Goal: Task Accomplishment & Management: Manage account settings

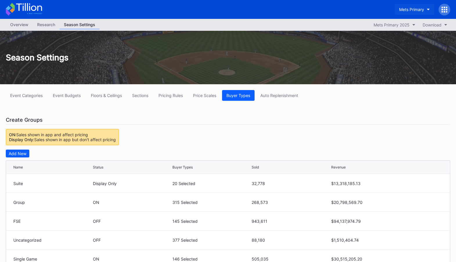
click at [418, 10] on div "Mets Primary" at bounding box center [411, 9] width 25 height 5
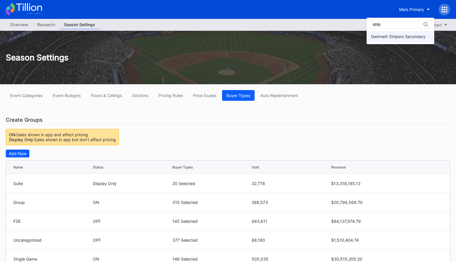
type input "strip"
click at [398, 39] on div "Gwinnett Stripers Secondary" at bounding box center [401, 36] width 68 height 11
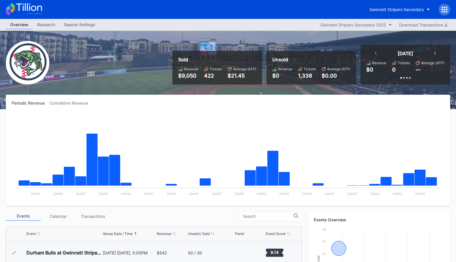
click at [445, 10] on icon at bounding box center [444, 9] width 1 height 1
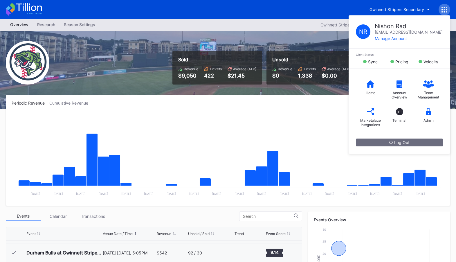
click at [276, 137] on rect "Chart title" at bounding box center [228, 156] width 432 height 87
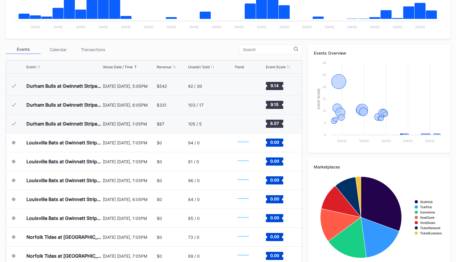
scroll to position [177, 0]
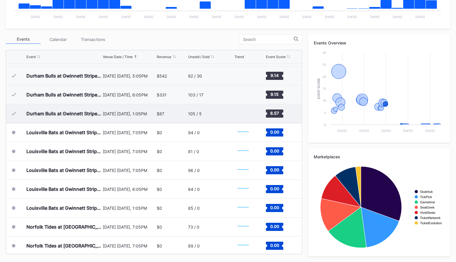
click at [167, 104] on div "$87" at bounding box center [172, 113] width 30 height 19
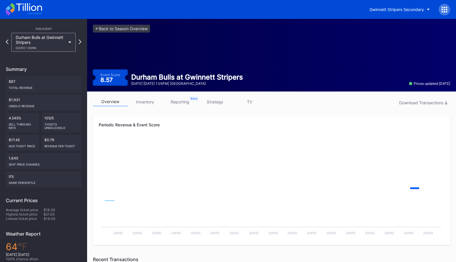
click at [149, 97] on link "inventory" at bounding box center [145, 101] width 35 height 9
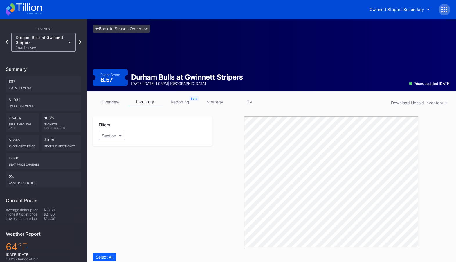
click at [111, 101] on link "overview" at bounding box center [110, 101] width 35 height 9
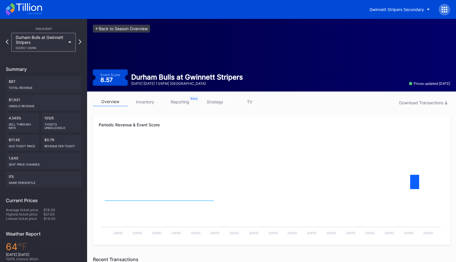
click at [128, 26] on link "<- Back to Season Overview" at bounding box center [121, 29] width 57 height 8
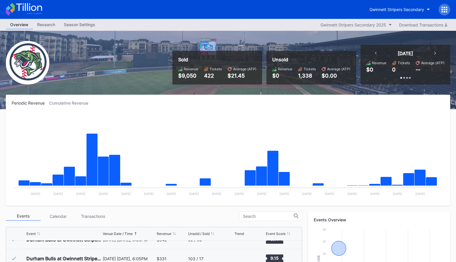
click at [443, 11] on icon at bounding box center [444, 10] width 6 height 6
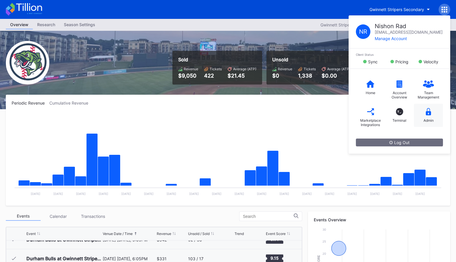
click at [430, 114] on icon at bounding box center [428, 111] width 5 height 7
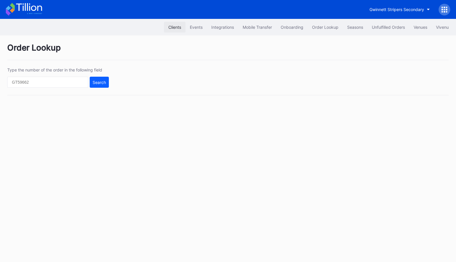
click at [172, 26] on div "Clients" at bounding box center [174, 27] width 13 height 5
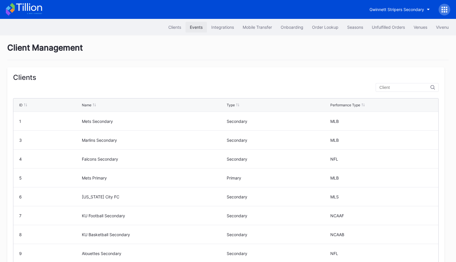
click at [188, 23] on button "Events" at bounding box center [195, 27] width 21 height 11
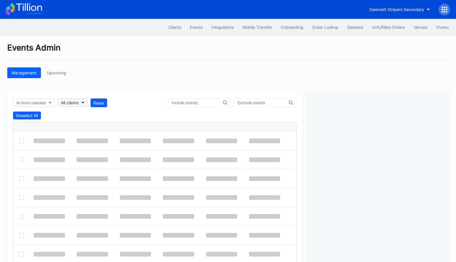
click at [70, 106] on button "All clients" at bounding box center [73, 102] width 30 height 8
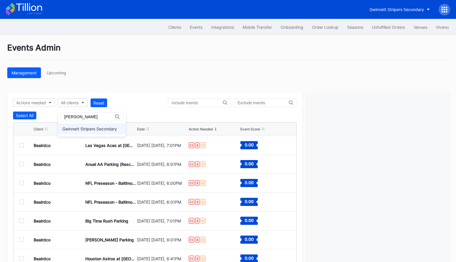
type input "[PERSON_NAME]"
click at [78, 128] on div "Gwinnett Stripers Secondary" at bounding box center [89, 128] width 55 height 5
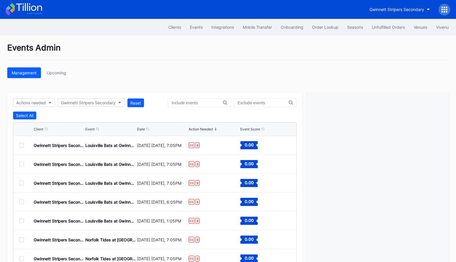
scroll to position [33, 0]
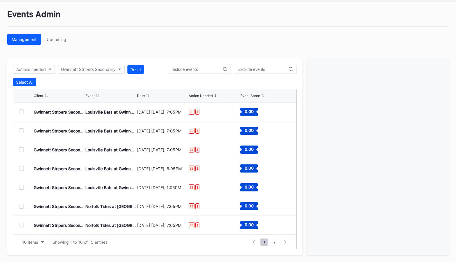
click at [21, 112] on div at bounding box center [21, 111] width 5 height 5
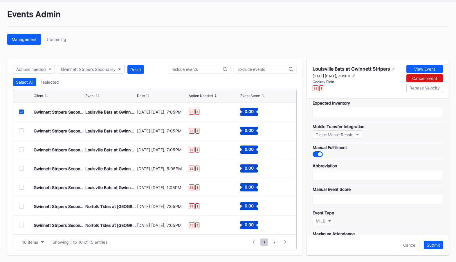
scroll to position [58, 0]
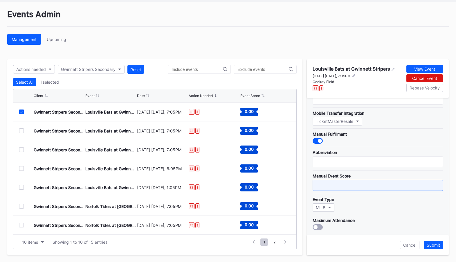
click at [352, 181] on input "text" at bounding box center [378, 185] width 130 height 11
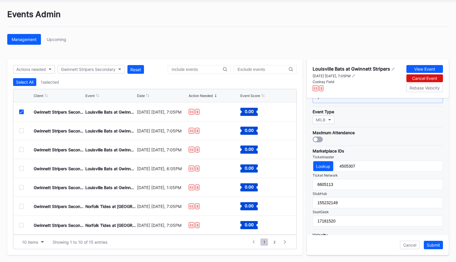
scroll to position [168, 0]
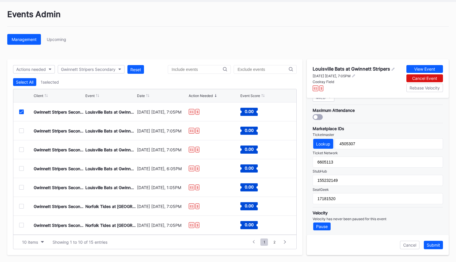
type input "7"
click at [439, 246] on div "Submit" at bounding box center [433, 244] width 13 height 5
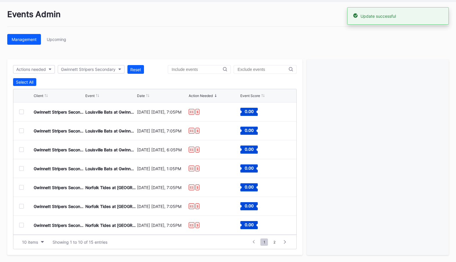
click at [21, 110] on div at bounding box center [21, 111] width 5 height 5
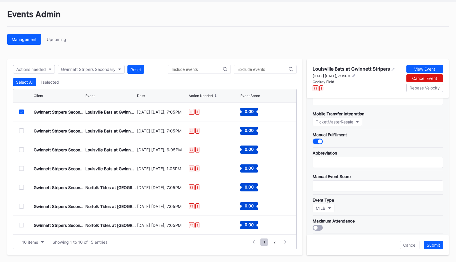
scroll to position [58, 0]
click at [348, 181] on input "text" at bounding box center [378, 185] width 130 height 11
type input "8"
click at [433, 245] on div "Submit" at bounding box center [433, 244] width 13 height 5
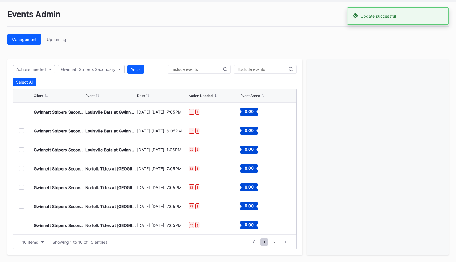
click at [22, 111] on div at bounding box center [21, 111] width 5 height 5
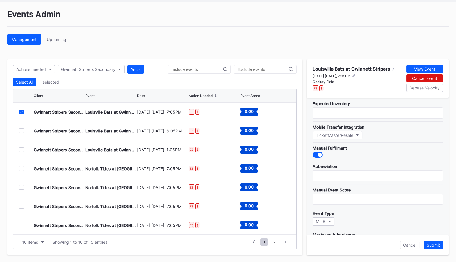
scroll to position [45, 0]
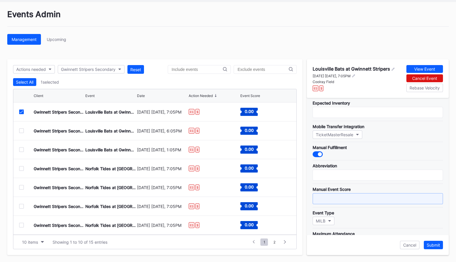
click at [344, 198] on input "text" at bounding box center [378, 198] width 130 height 11
type input "10"
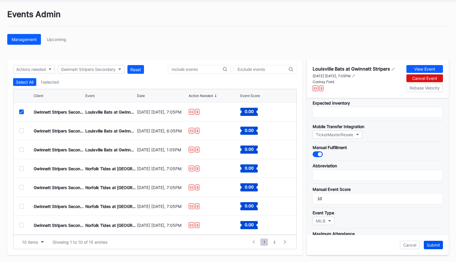
click at [432, 244] on div "Submit" at bounding box center [433, 244] width 13 height 5
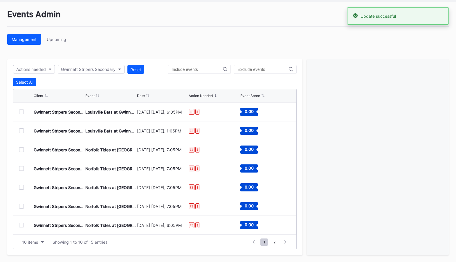
click at [207, 112] on div "ES $" at bounding box center [214, 111] width 50 height 19
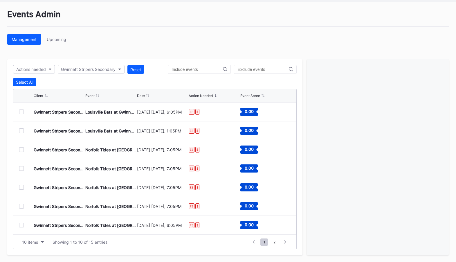
click at [24, 112] on div at bounding box center [21, 111] width 5 height 5
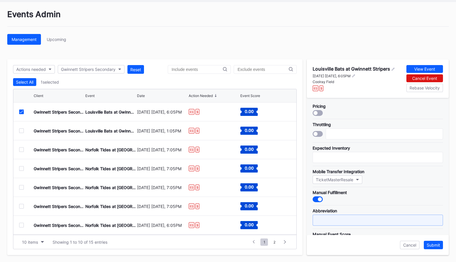
click at [372, 220] on input "text" at bounding box center [378, 220] width 130 height 11
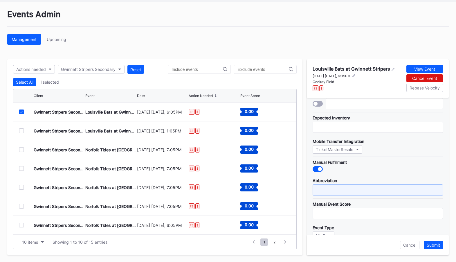
scroll to position [43, 0]
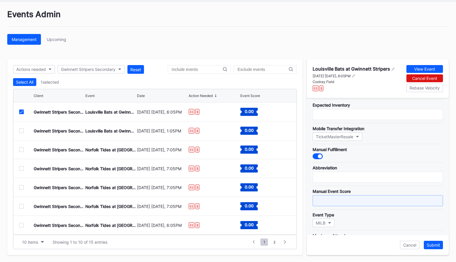
click at [362, 195] on input "text" at bounding box center [378, 200] width 130 height 11
type input "10"
click at [439, 244] on div "Submit" at bounding box center [433, 244] width 13 height 5
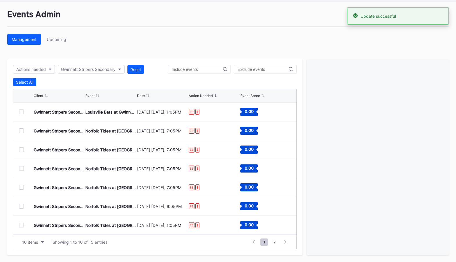
click at [22, 111] on div at bounding box center [21, 111] width 5 height 5
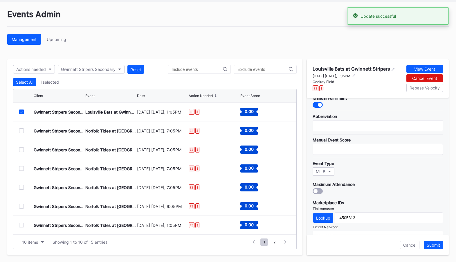
scroll to position [109, 0]
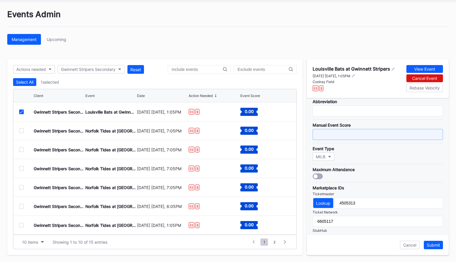
click at [367, 133] on input "text" at bounding box center [378, 134] width 130 height 11
type input "8"
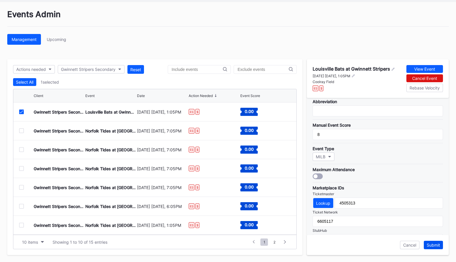
click at [431, 244] on div "Submit" at bounding box center [433, 244] width 13 height 5
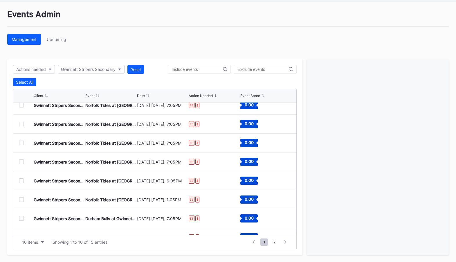
scroll to position [0, 0]
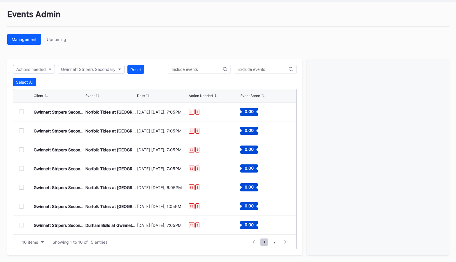
click at [22, 110] on div at bounding box center [21, 111] width 5 height 5
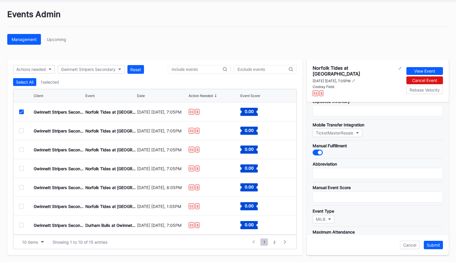
scroll to position [53, 0]
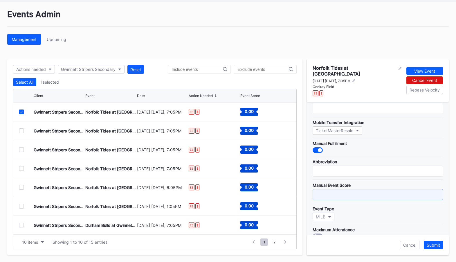
click at [333, 189] on input "text" at bounding box center [378, 194] width 130 height 11
type input "6.5"
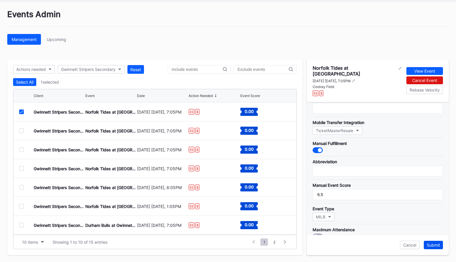
click at [438, 244] on div "Submit" at bounding box center [433, 244] width 13 height 5
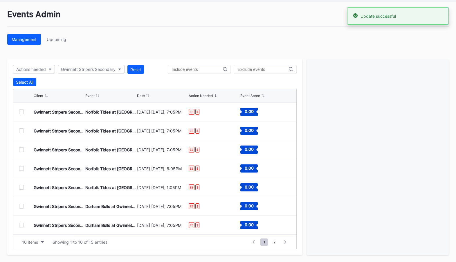
click at [20, 112] on div at bounding box center [21, 111] width 5 height 5
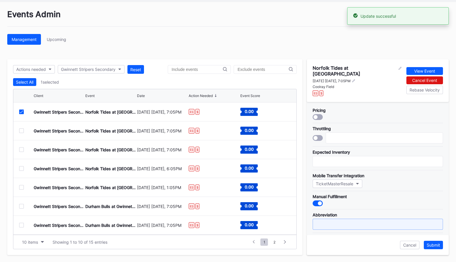
click at [331, 219] on input "text" at bounding box center [378, 224] width 130 height 11
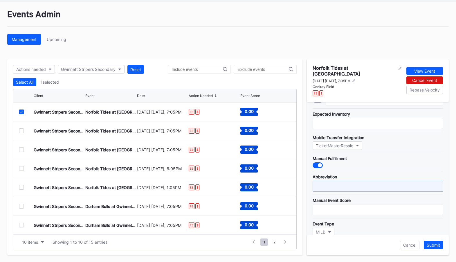
scroll to position [39, 0]
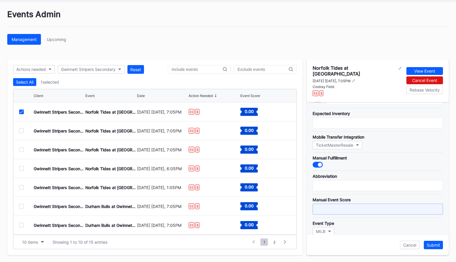
click at [343, 206] on input "text" at bounding box center [378, 208] width 130 height 11
type input "6.7"
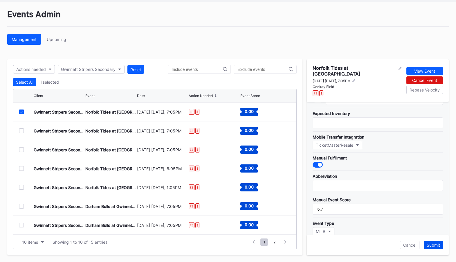
click at [434, 246] on div "Submit" at bounding box center [433, 244] width 13 height 5
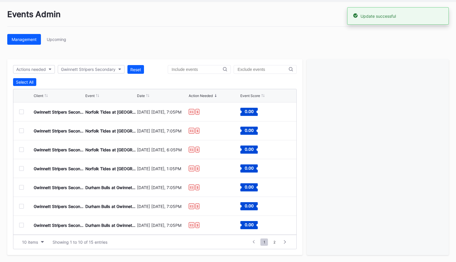
click at [21, 110] on div at bounding box center [21, 111] width 5 height 5
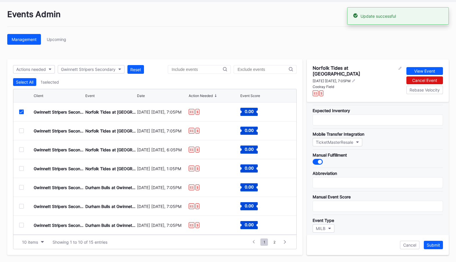
scroll to position [44, 0]
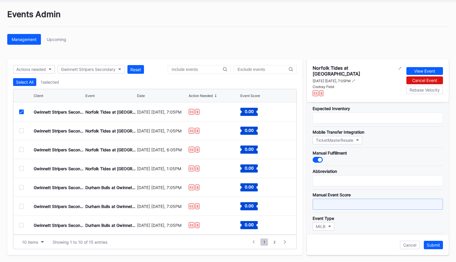
click at [350, 199] on input "text" at bounding box center [378, 204] width 130 height 11
type input "7.5"
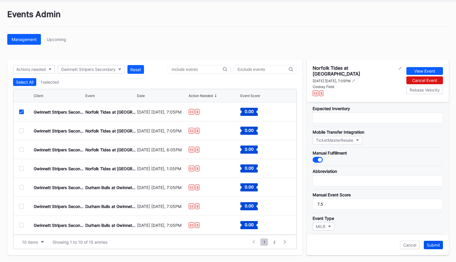
click at [432, 243] on div "Submit" at bounding box center [433, 244] width 13 height 5
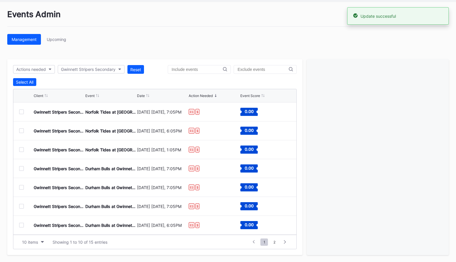
click at [21, 113] on div at bounding box center [21, 111] width 5 height 5
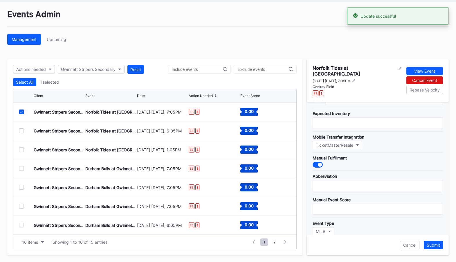
scroll to position [42, 0]
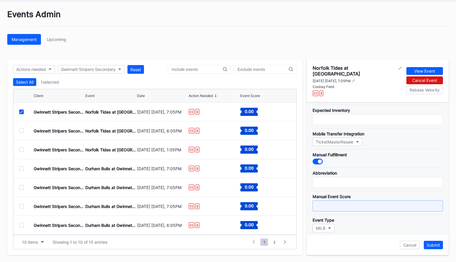
click at [350, 202] on input "text" at bounding box center [378, 205] width 130 height 11
type input "9.5"
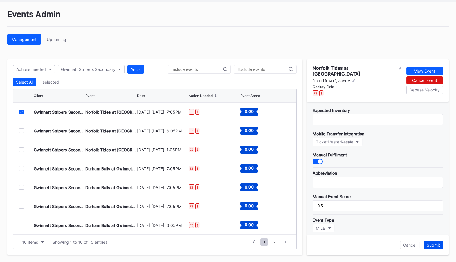
click at [437, 244] on div "Submit" at bounding box center [433, 244] width 13 height 5
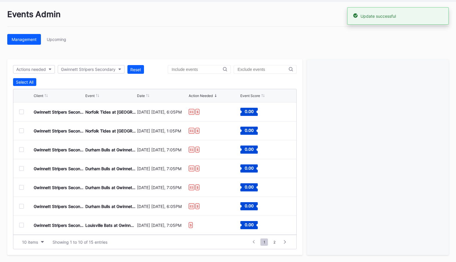
click at [21, 111] on div at bounding box center [21, 111] width 5 height 5
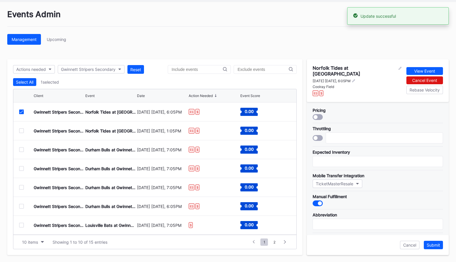
scroll to position [19, 0]
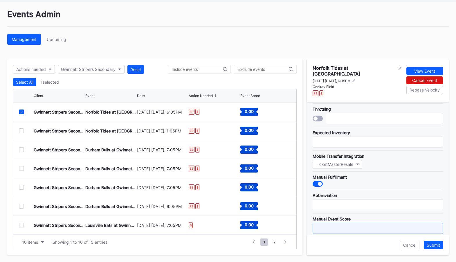
click at [336, 225] on input "text" at bounding box center [378, 228] width 130 height 11
type input "1"
type input "9.8"
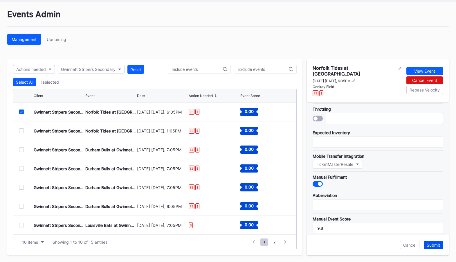
click at [436, 246] on div "Submit" at bounding box center [433, 244] width 13 height 5
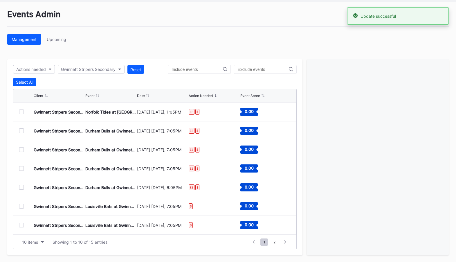
click at [19, 109] on div "Gwinnett Stripers Secondary Norfolk Tides at Gwinnett Stripers [DATE] [DATE], 1…" at bounding box center [154, 111] width 283 height 19
click at [20, 110] on div at bounding box center [21, 111] width 5 height 5
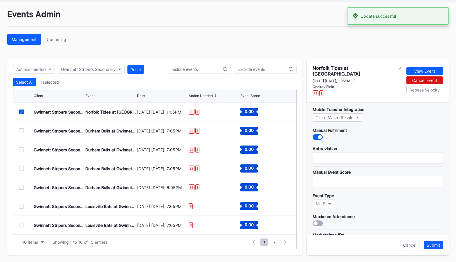
scroll to position [68, 0]
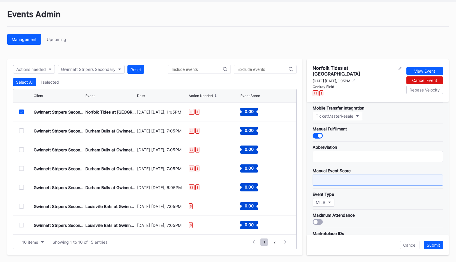
click at [357, 176] on input "text" at bounding box center [378, 179] width 130 height 11
type input "9"
type input "8"
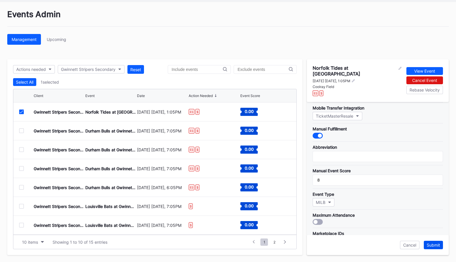
click at [436, 243] on div "Submit" at bounding box center [433, 244] width 13 height 5
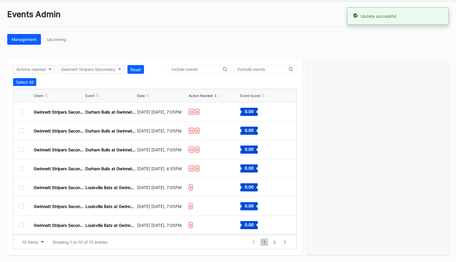
click at [22, 112] on div at bounding box center [21, 111] width 5 height 5
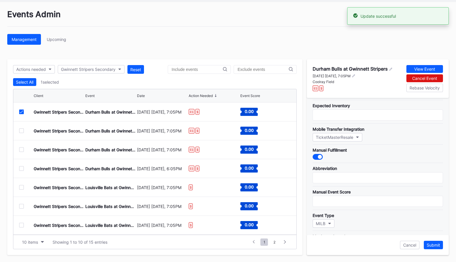
scroll to position [44, 0]
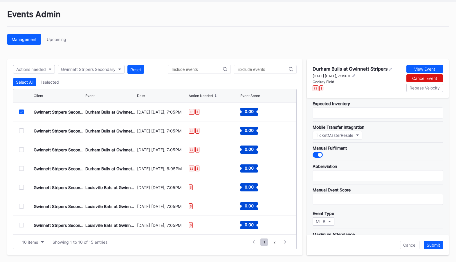
click at [352, 192] on div "Manual Event Score" at bounding box center [378, 194] width 130 height 21
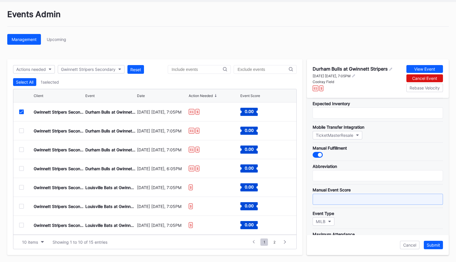
click at [352, 195] on input "text" at bounding box center [378, 199] width 130 height 11
type input "6.9"
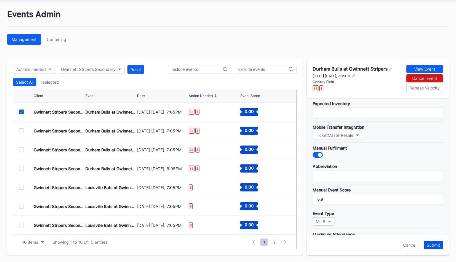
click at [437, 242] on div "Submit" at bounding box center [433, 244] width 13 height 5
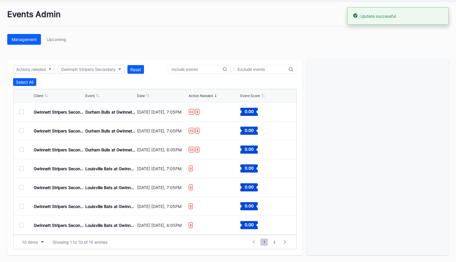
click at [21, 112] on div at bounding box center [21, 111] width 5 height 5
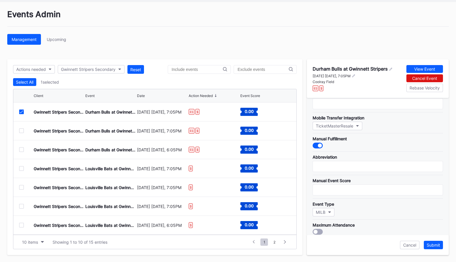
scroll to position [60, 0]
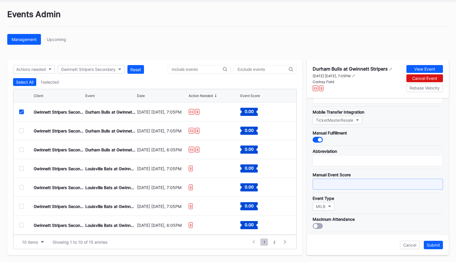
click at [345, 183] on input "text" at bounding box center [378, 184] width 130 height 11
type input "7.8"
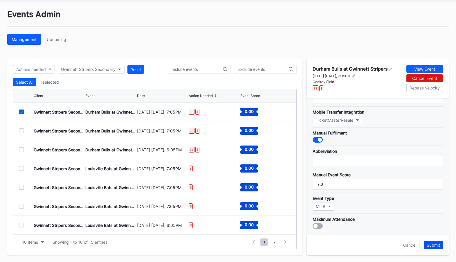
click at [433, 246] on div "Submit" at bounding box center [433, 244] width 13 height 5
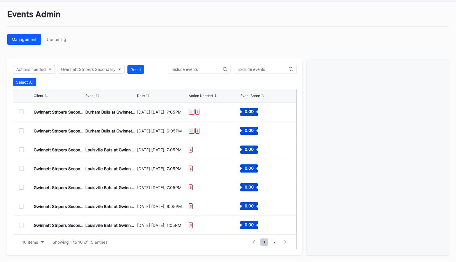
click at [22, 112] on div at bounding box center [21, 111] width 5 height 5
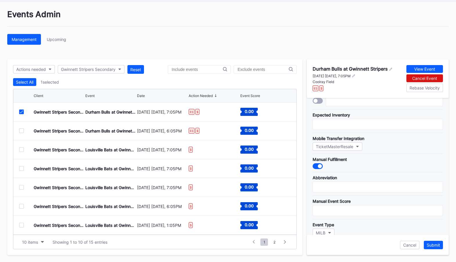
scroll to position [34, 0]
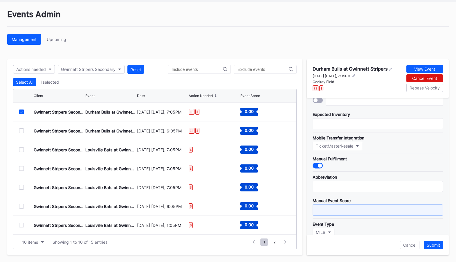
click at [347, 207] on input "text" at bounding box center [378, 209] width 130 height 11
type input "9"
click at [437, 247] on button "Submit" at bounding box center [433, 245] width 19 height 8
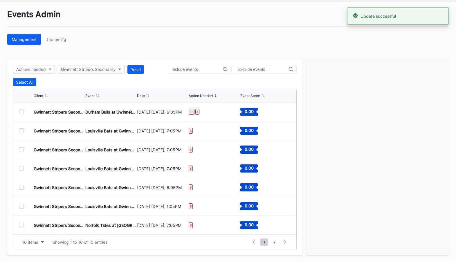
click at [20, 112] on div at bounding box center [21, 111] width 5 height 5
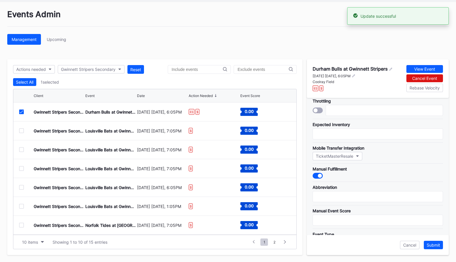
scroll to position [24, 0]
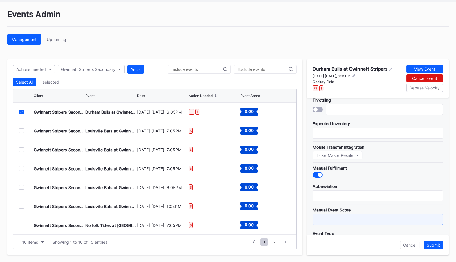
click at [338, 217] on input "text" at bounding box center [378, 219] width 130 height 11
type input "10"
click at [435, 246] on div "Submit" at bounding box center [433, 244] width 13 height 5
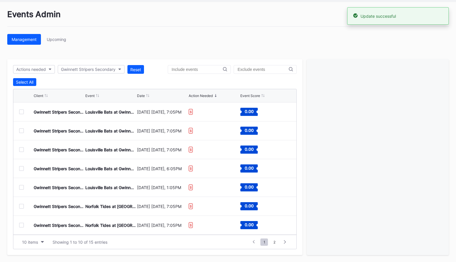
click at [22, 110] on div at bounding box center [21, 111] width 5 height 5
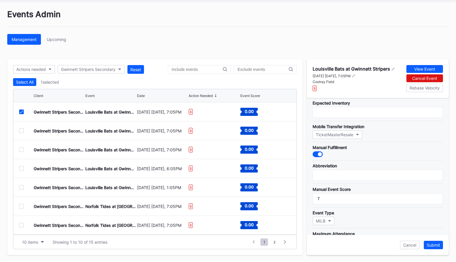
scroll to position [47, 0]
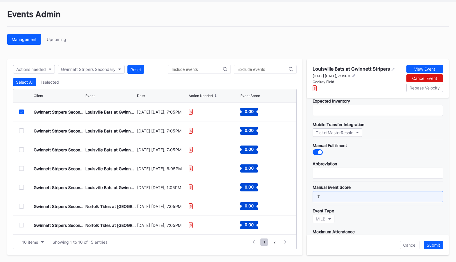
click at [352, 196] on input "7" at bounding box center [378, 196] width 130 height 11
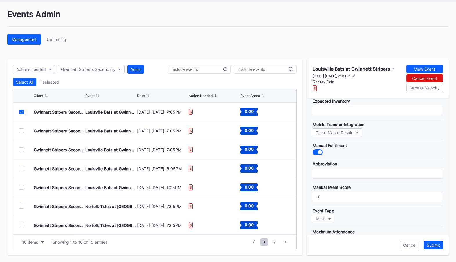
click at [21, 111] on icon at bounding box center [21, 111] width 3 height 3
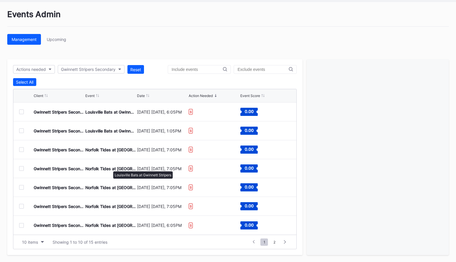
scroll to position [0, 0]
click at [31, 82] on div "Select All" at bounding box center [24, 82] width 17 height 5
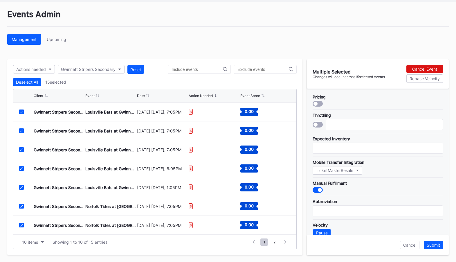
scroll to position [57, 0]
click at [41, 241] on icon "button" at bounding box center [42, 242] width 3 height 2
click at [40, 208] on div "50 items" at bounding box center [33, 205] width 28 height 11
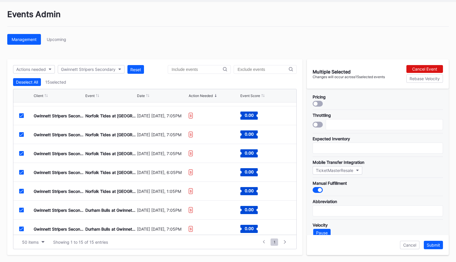
scroll to position [151, 0]
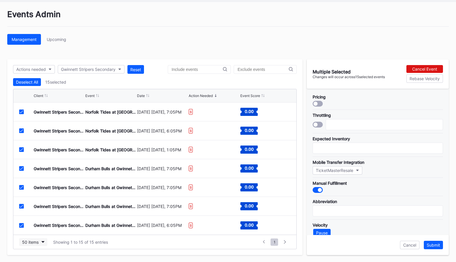
click at [36, 244] on button "50 items" at bounding box center [33, 242] width 28 height 8
click at [44, 215] on div "100 items" at bounding box center [33, 216] width 28 height 11
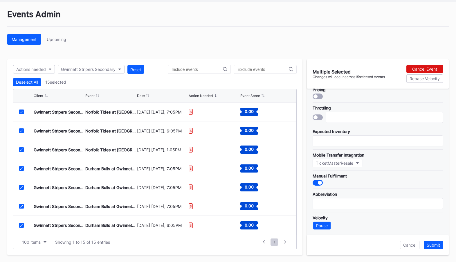
scroll to position [0, 0]
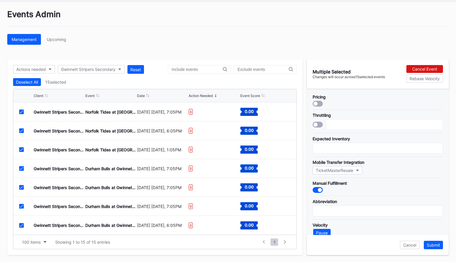
click at [317, 101] on div at bounding box center [318, 104] width 10 height 6
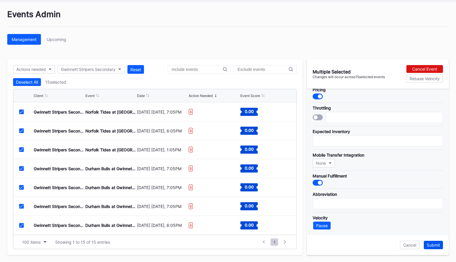
click at [436, 242] on div "Submit" at bounding box center [433, 244] width 13 height 5
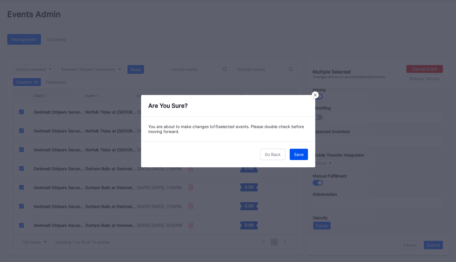
click at [300, 152] on div "Save" at bounding box center [299, 154] width 10 height 5
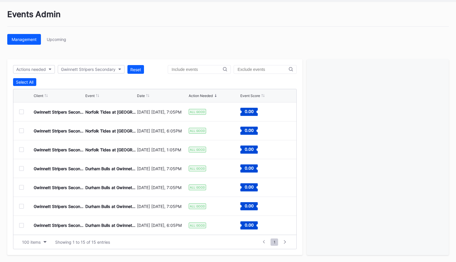
scroll to position [0, 0]
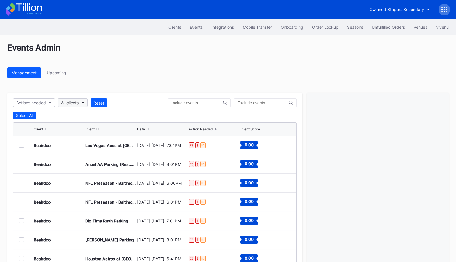
click at [79, 101] on div "All clients" at bounding box center [70, 102] width 18 height 5
type input "[PERSON_NAME]"
click at [90, 128] on div "Gwinnett Stripers Secondary" at bounding box center [89, 128] width 55 height 5
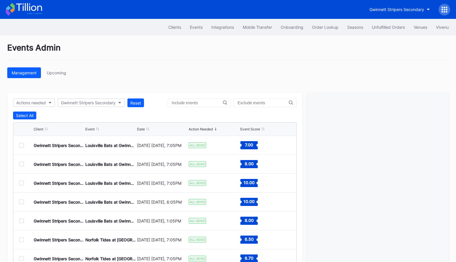
click at [27, 6] on icon at bounding box center [29, 7] width 26 height 8
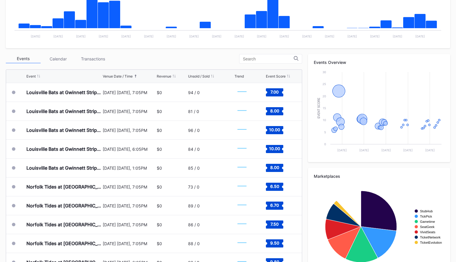
scroll to position [177, 0]
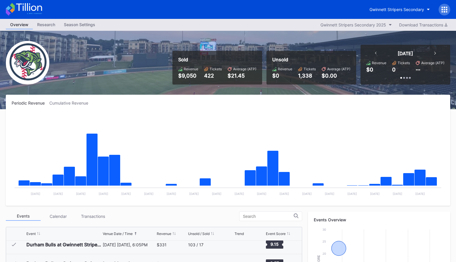
click at [446, 6] on div at bounding box center [445, 10] width 12 height 12
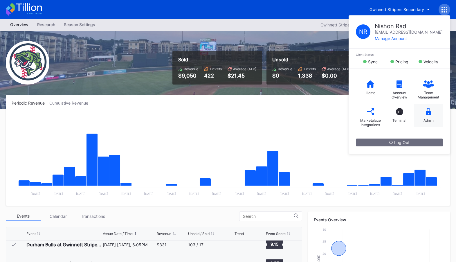
click at [428, 114] on icon at bounding box center [428, 111] width 5 height 7
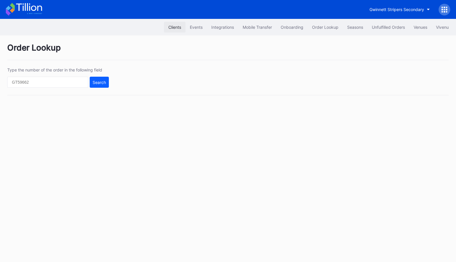
click at [171, 28] on div "Clients" at bounding box center [174, 27] width 13 height 5
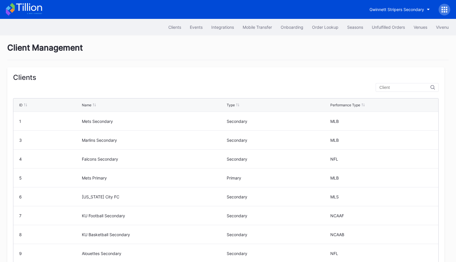
click at [404, 85] on div at bounding box center [407, 87] width 63 height 9
click at [397, 88] on input "text" at bounding box center [404, 87] width 51 height 5
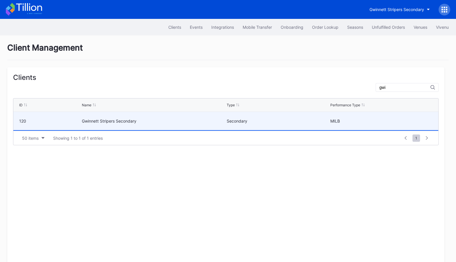
type input "gwi"
click at [294, 119] on div "Secondary" at bounding box center [278, 120] width 102 height 5
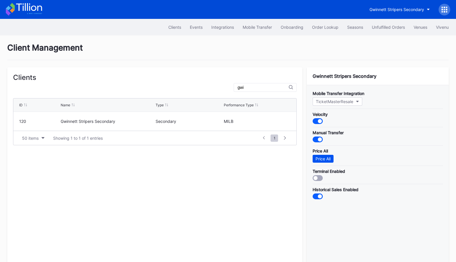
click at [318, 159] on div "Price All" at bounding box center [323, 158] width 15 height 5
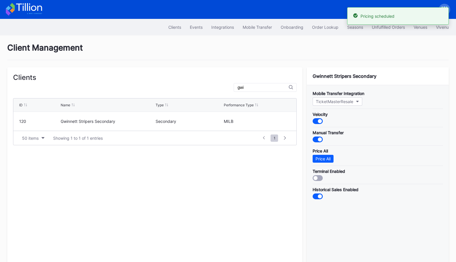
click at [32, 5] on icon at bounding box center [24, 9] width 36 height 13
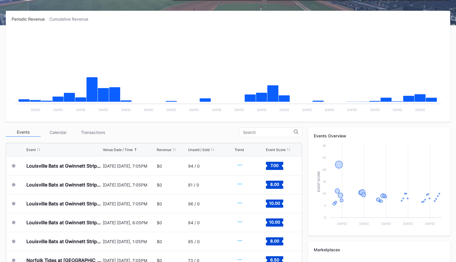
scroll to position [177, 0]
